Goal: Transaction & Acquisition: Purchase product/service

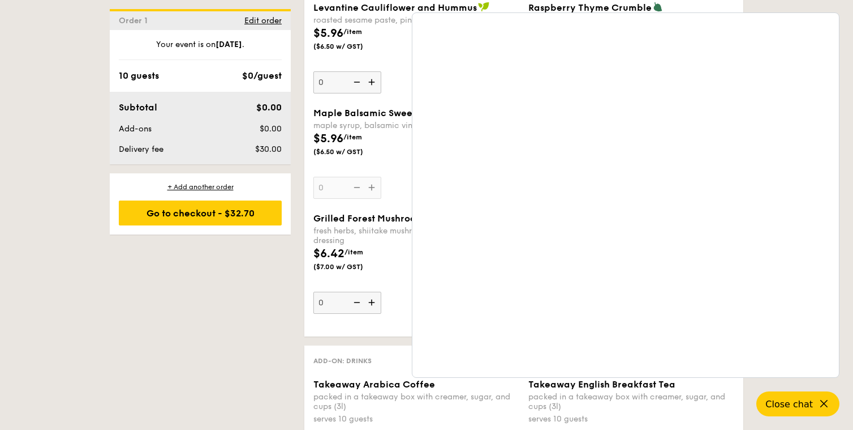
scroll to position [2035, 0]
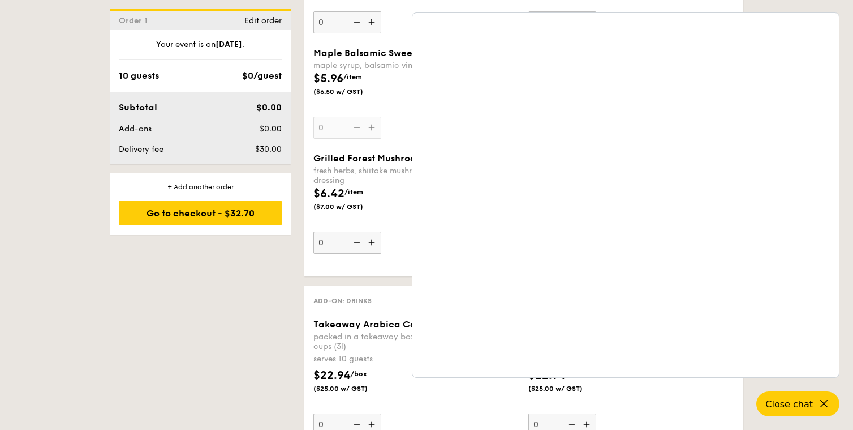
click at [387, 95] on span "($6.50 w/ GST)" at bounding box center [352, 91] width 77 height 9
click at [381, 117] on input "0" at bounding box center [348, 128] width 68 height 22
click at [794, 401] on span "Close chat" at bounding box center [789, 403] width 50 height 11
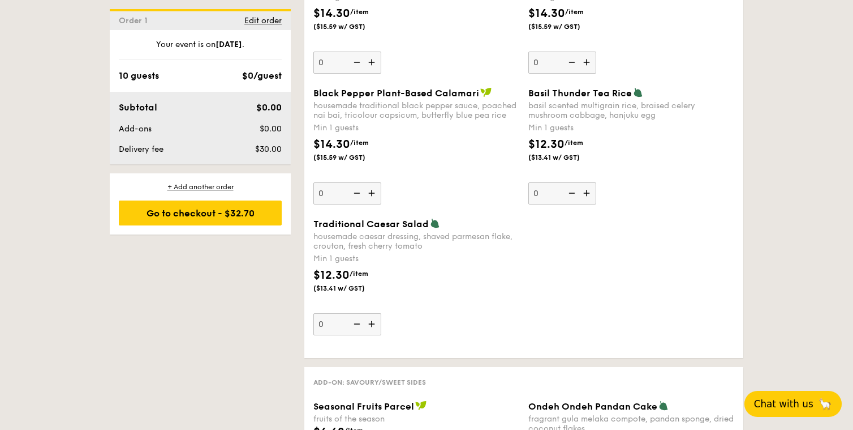
scroll to position [1358, 0]
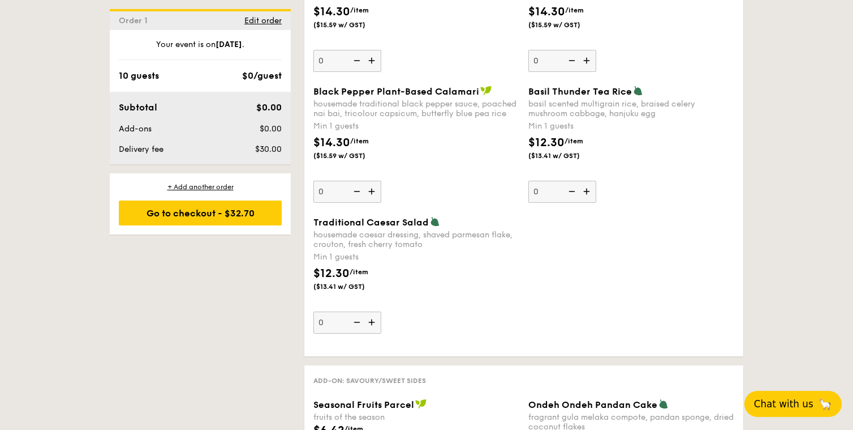
click at [800, 404] on span "Chat with us" at bounding box center [783, 403] width 59 height 11
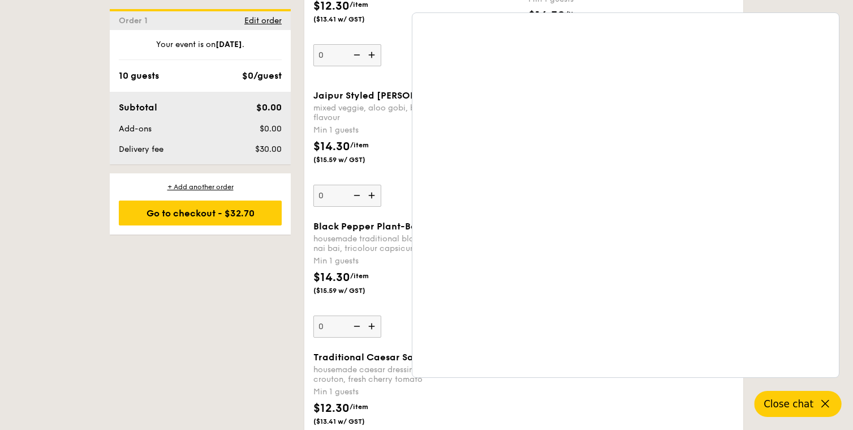
scroll to position [1144, 0]
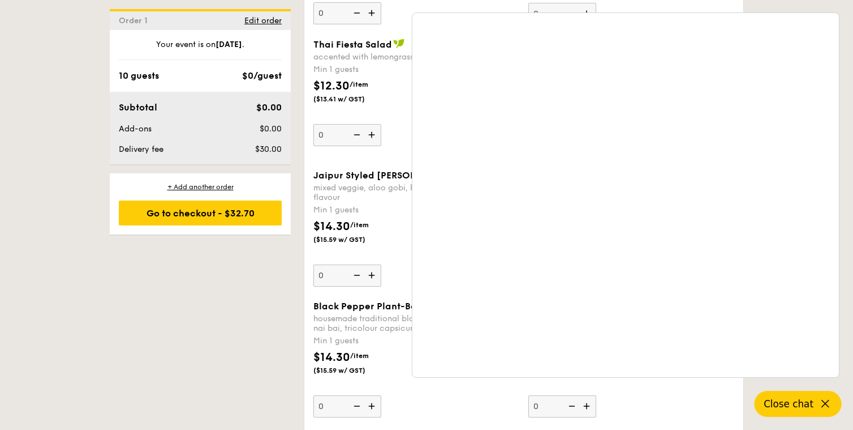
click at [814, 403] on button "Close chat" at bounding box center [798, 403] width 87 height 26
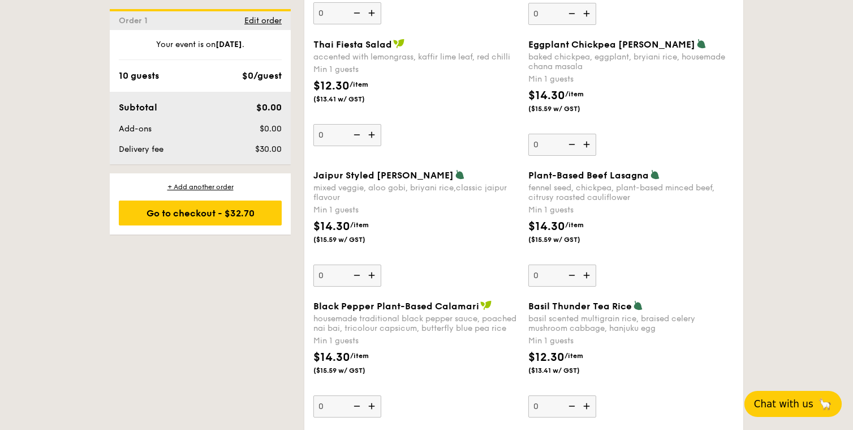
click at [811, 403] on span "Chat with us" at bounding box center [783, 403] width 59 height 11
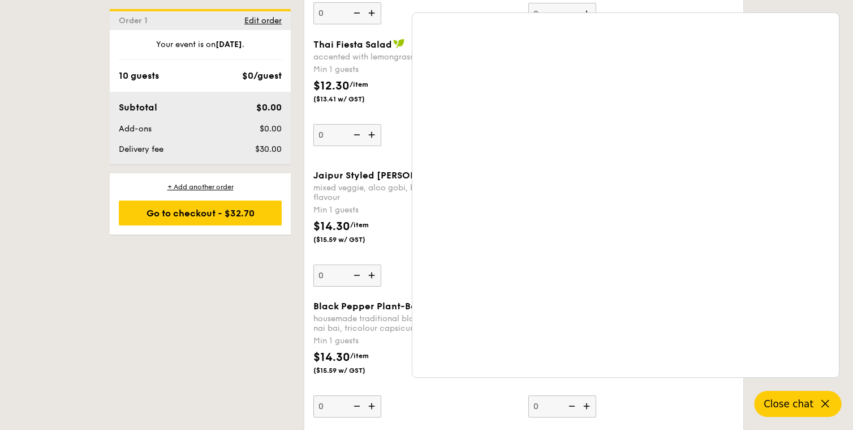
click at [799, 407] on span "Close chat" at bounding box center [789, 403] width 50 height 11
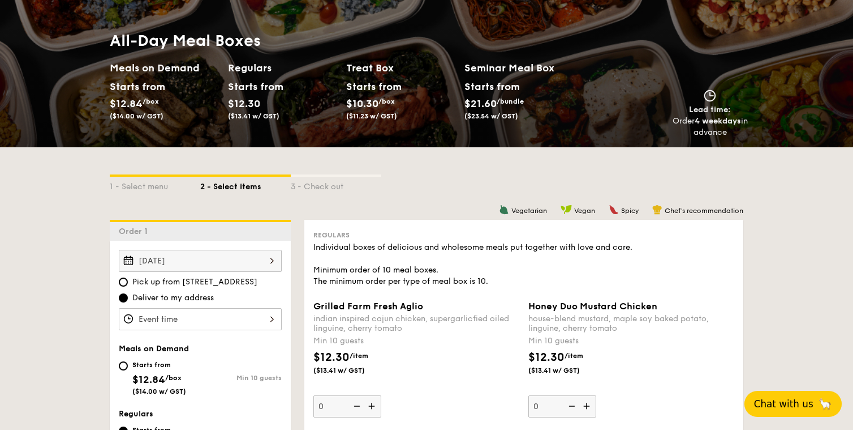
scroll to position [0, 0]
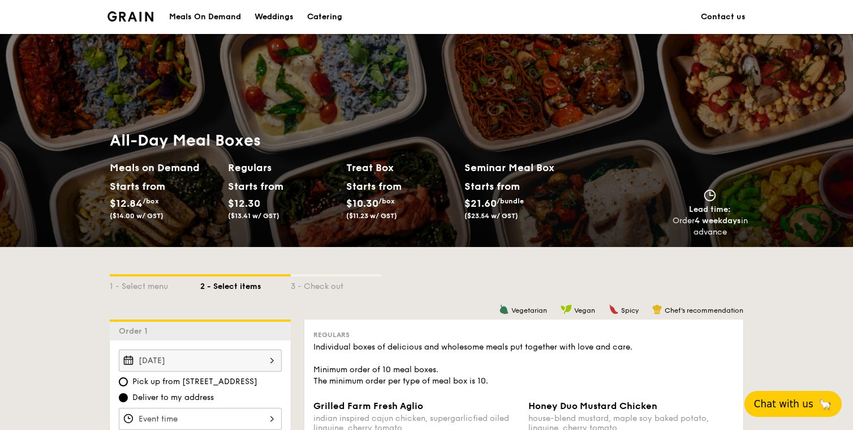
drag, startPoint x: 748, startPoint y: 227, endPoint x: 686, endPoint y: 201, distance: 67.5
click at [686, 201] on div "Lead time: Order 4 weekdays in advance" at bounding box center [710, 213] width 85 height 49
click at [647, 239] on div "All-Day Meal Boxes Meals on Demand Starts from $12.84 /box ($14.00 w/ GST) Regu…" at bounding box center [427, 184] width 652 height 126
drag, startPoint x: 701, startPoint y: 223, endPoint x: 740, endPoint y: 223, distance: 38.5
click at [740, 223] on strong "4 weekdays" at bounding box center [718, 221] width 46 height 10
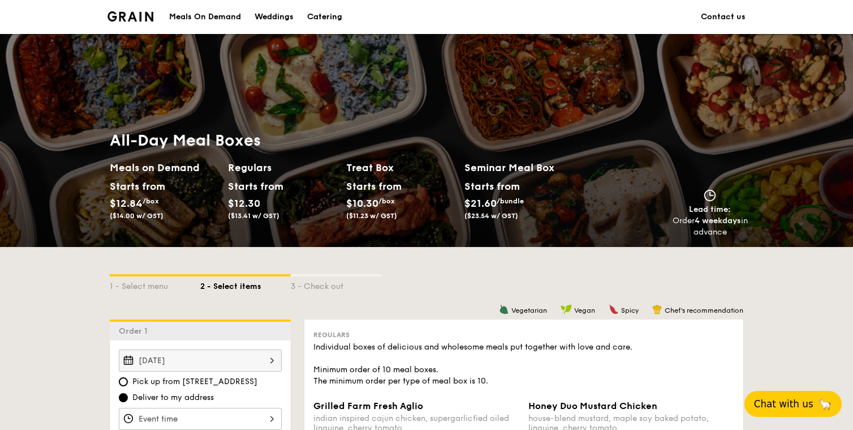
click at [721, 261] on div "1 - Select menu 2 - Select items 3 - Check out" at bounding box center [427, 283] width 634 height 72
